Goal: Obtain resource: Download file/media

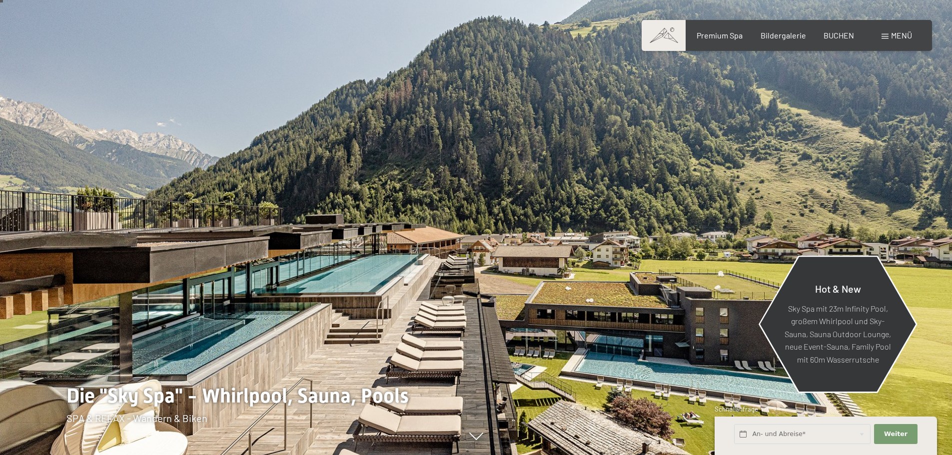
scroll to position [50, 0]
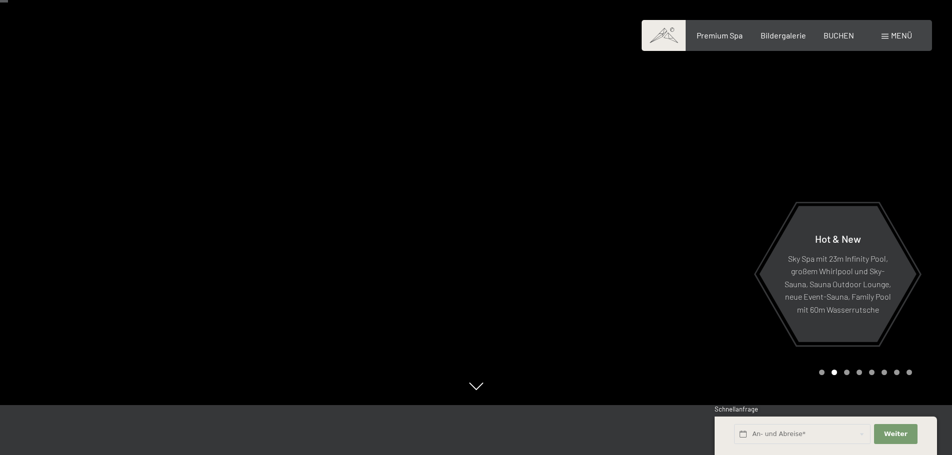
drag, startPoint x: 858, startPoint y: 77, endPoint x: 852, endPoint y: 76, distance: 6.1
click at [858, 77] on div at bounding box center [714, 177] width 476 height 455
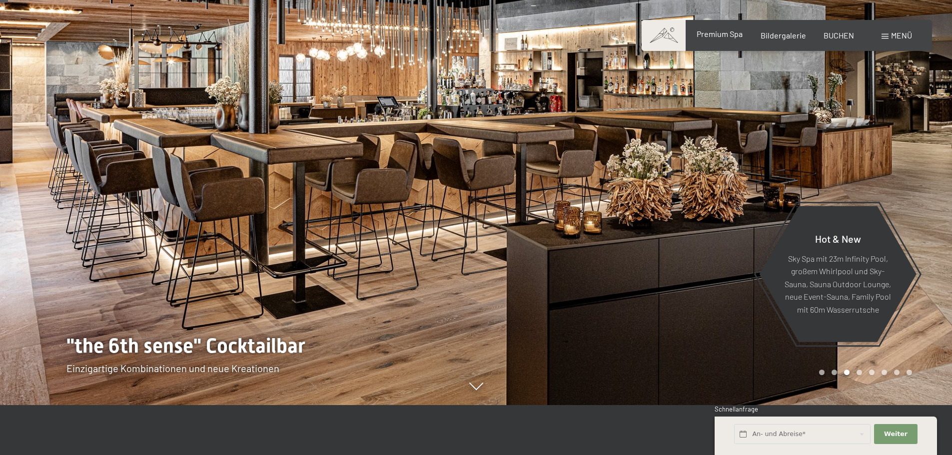
click at [709, 37] on span "Premium Spa" at bounding box center [720, 33] width 46 height 9
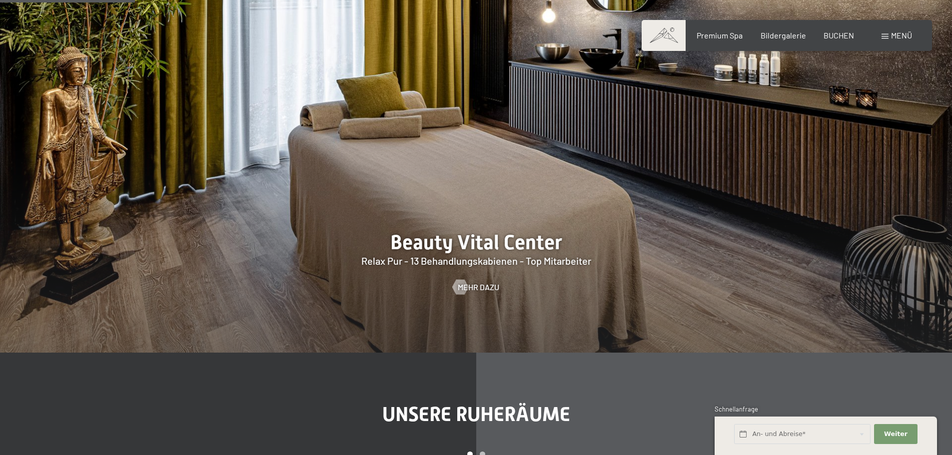
scroll to position [1200, 0]
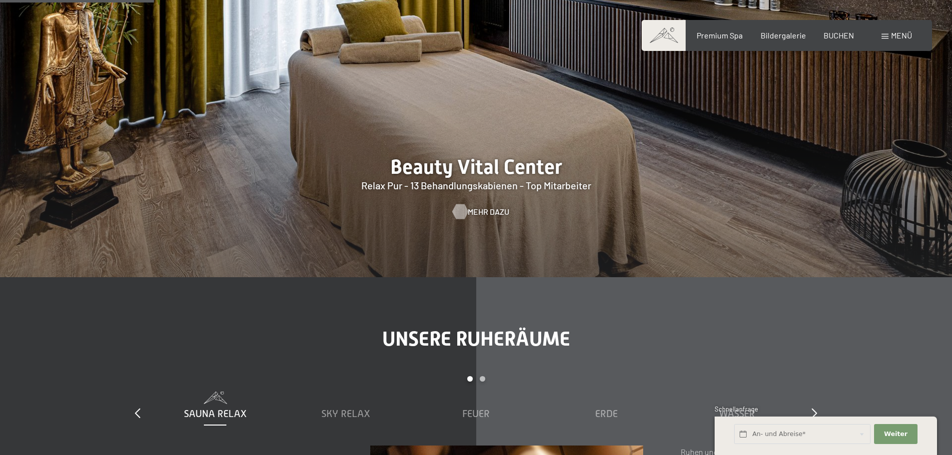
click at [479, 206] on span "Mehr dazu" at bounding box center [488, 211] width 41 height 11
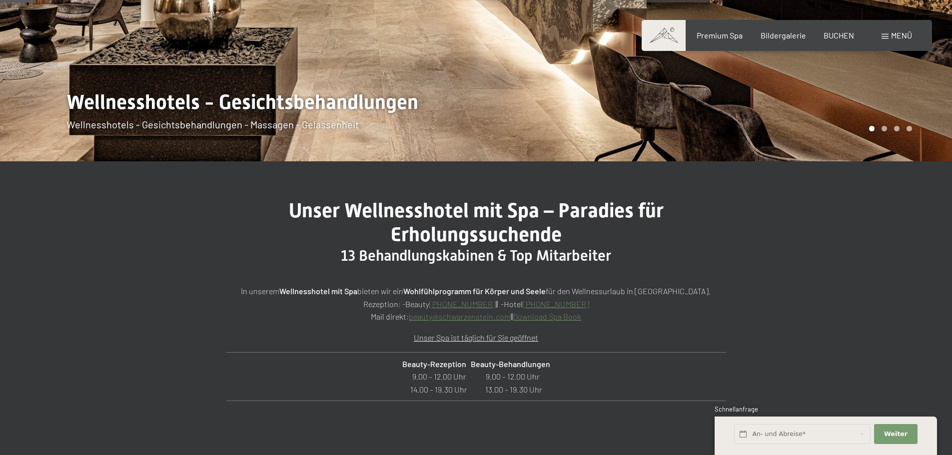
scroll to position [300, 0]
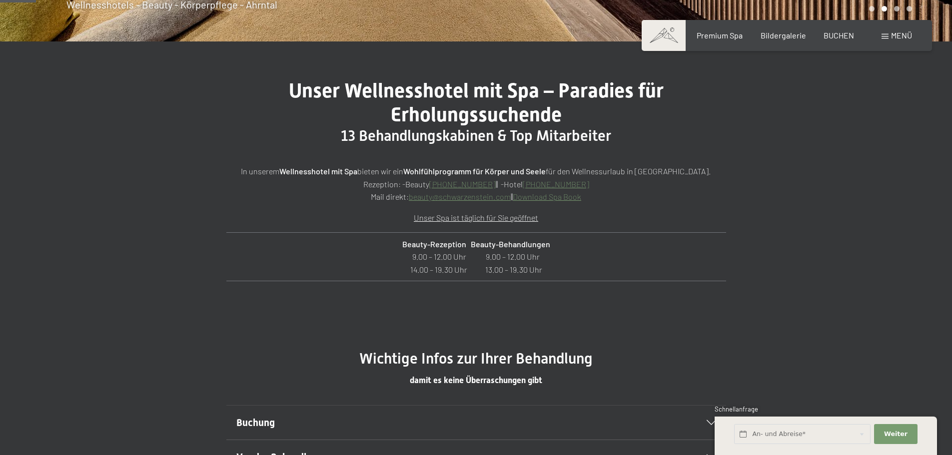
click at [555, 195] on link "Download Spa Book" at bounding box center [547, 196] width 68 height 9
